Goal: Task Accomplishment & Management: Use online tool/utility

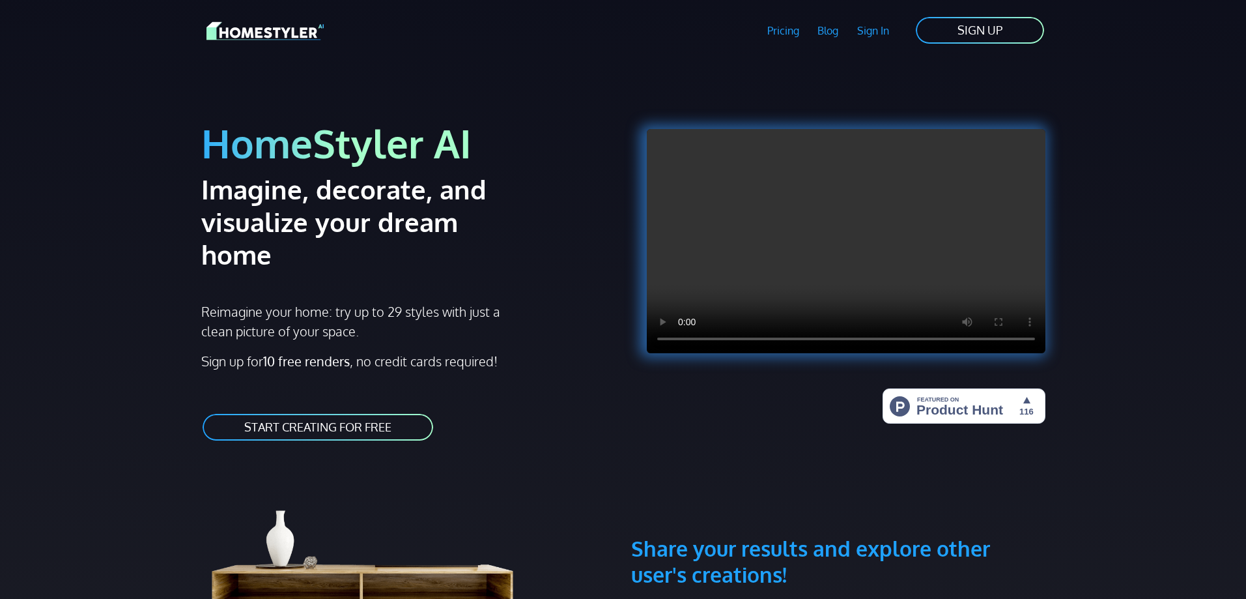
click at [388, 412] on link "START CREATING FOR FREE" at bounding box center [317, 426] width 233 height 29
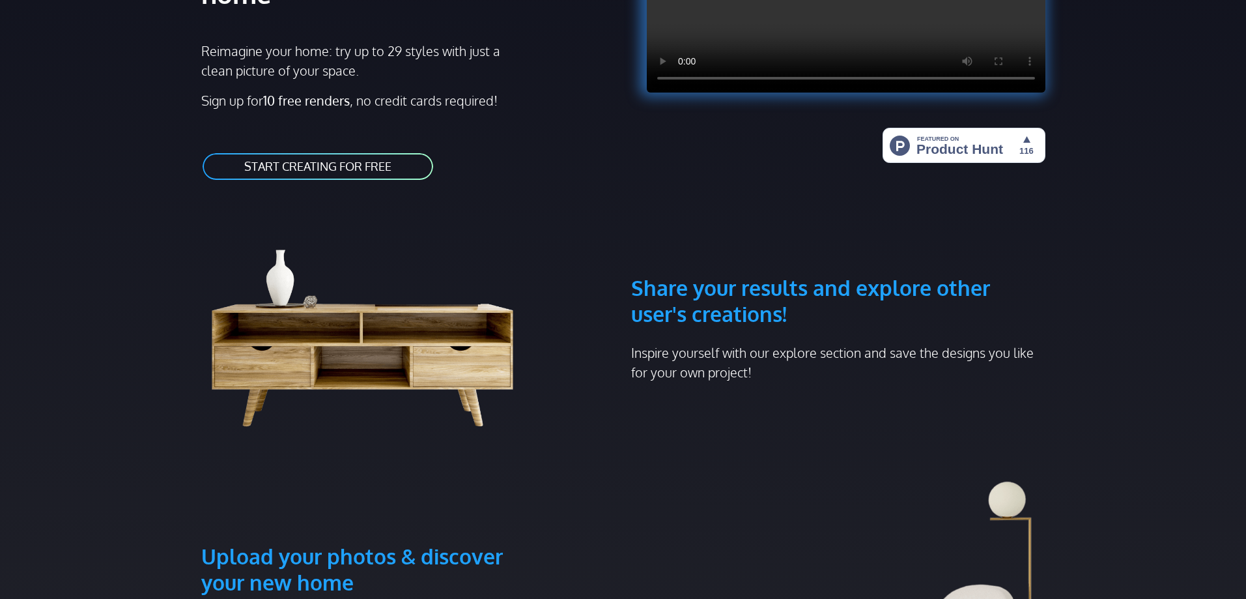
scroll to position [326, 0]
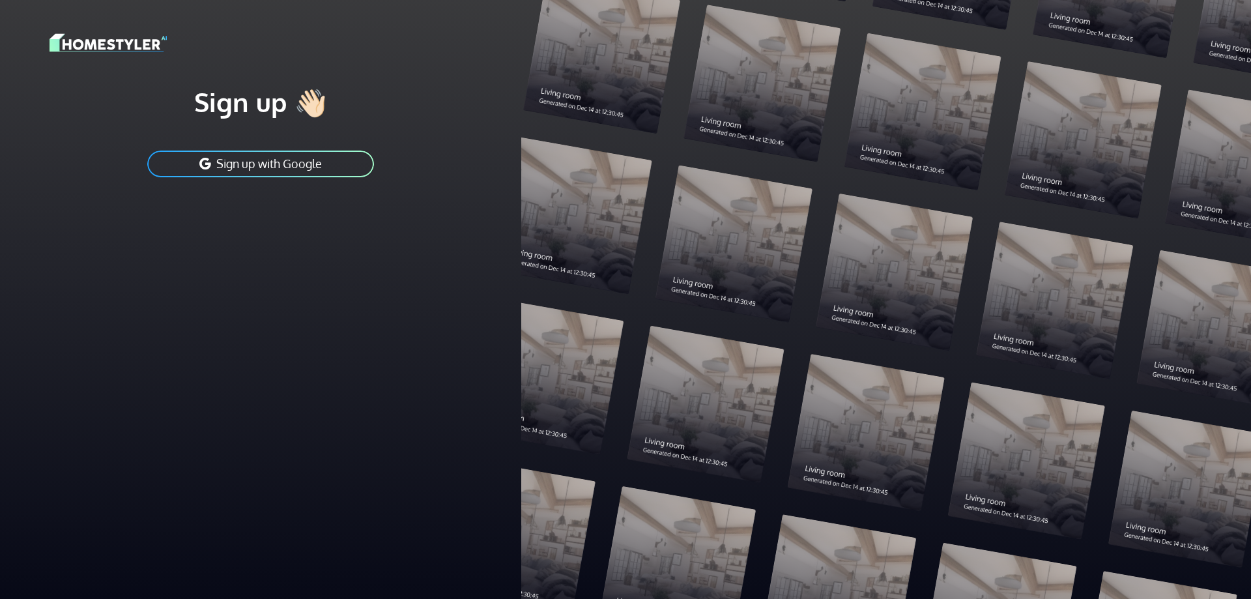
click at [308, 161] on button "Sign up with Google" at bounding box center [260, 163] width 229 height 29
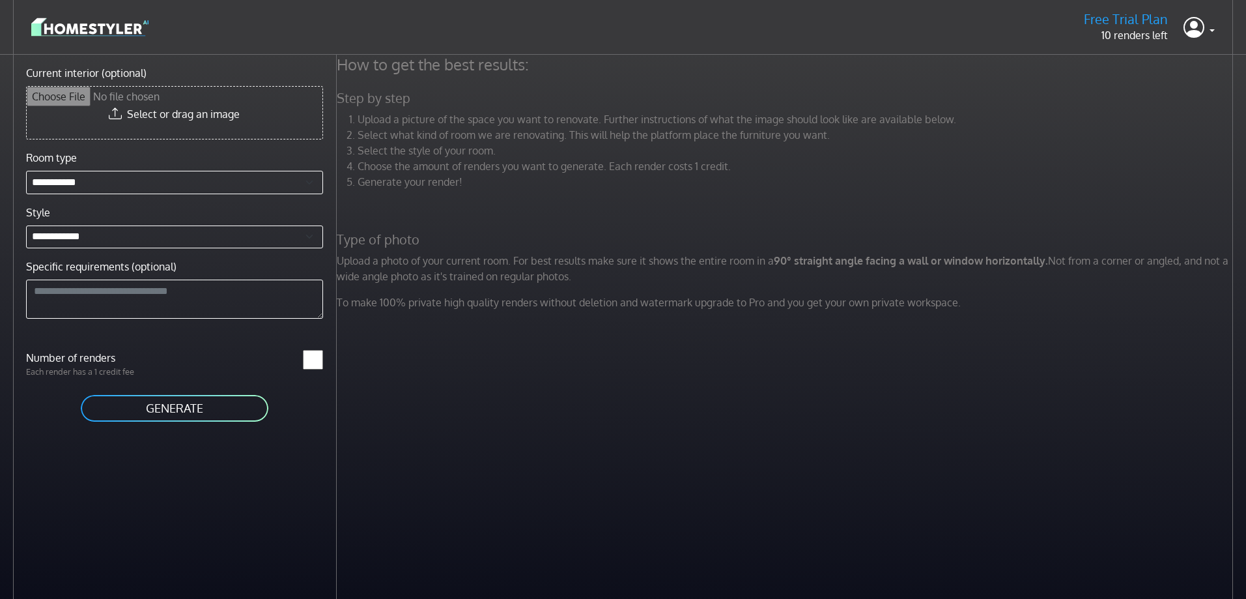
click at [180, 115] on input "Current interior (optional)" at bounding box center [175, 113] width 296 height 52
